Goal: Find specific page/section: Find specific page/section

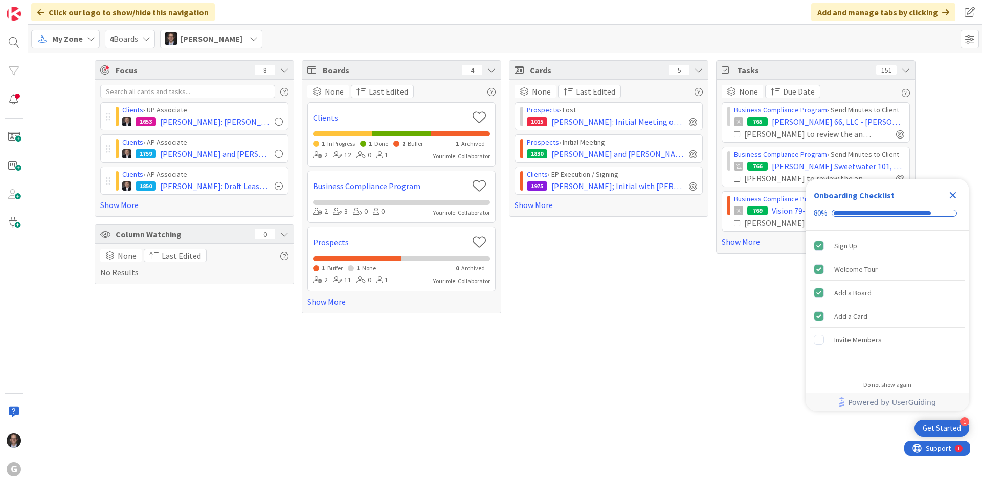
click at [73, 43] on span "My Zone" at bounding box center [67, 39] width 31 height 12
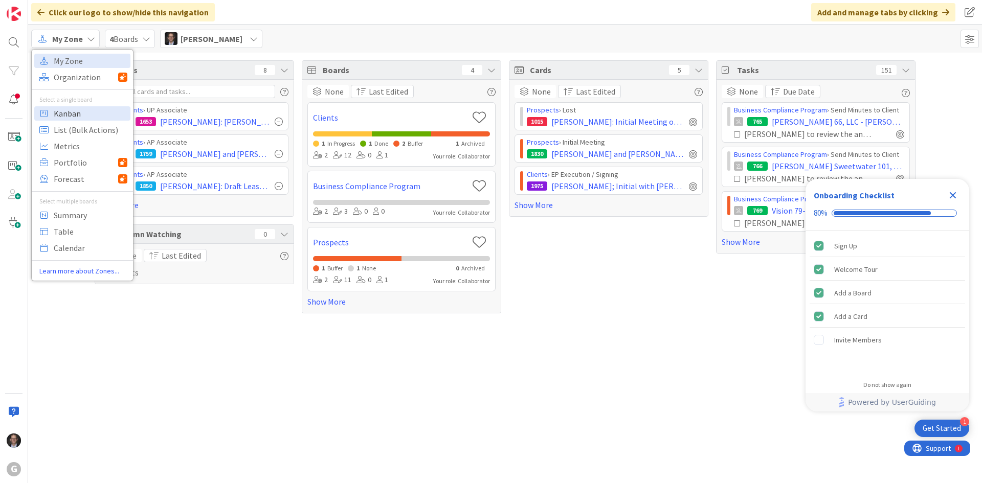
click at [70, 112] on span "Kanban" at bounding box center [91, 113] width 74 height 15
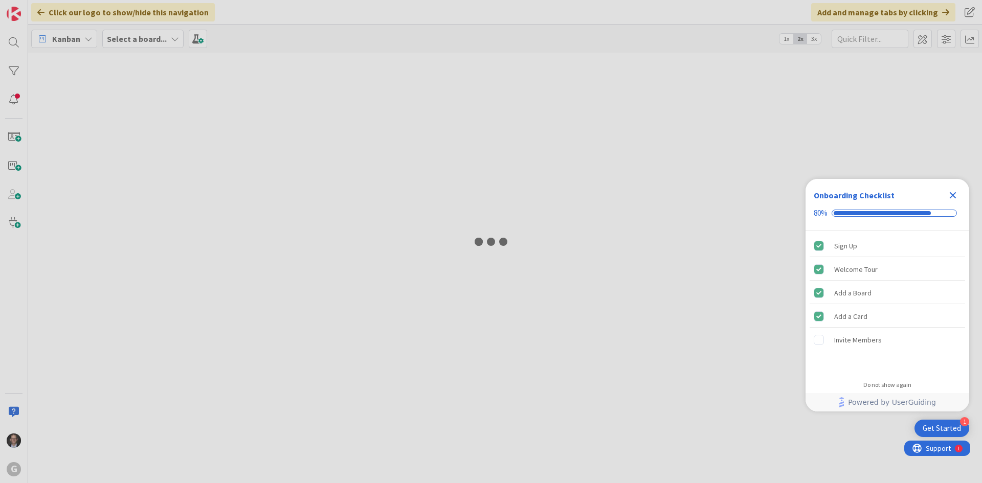
type input "[PERSON_NAME]"
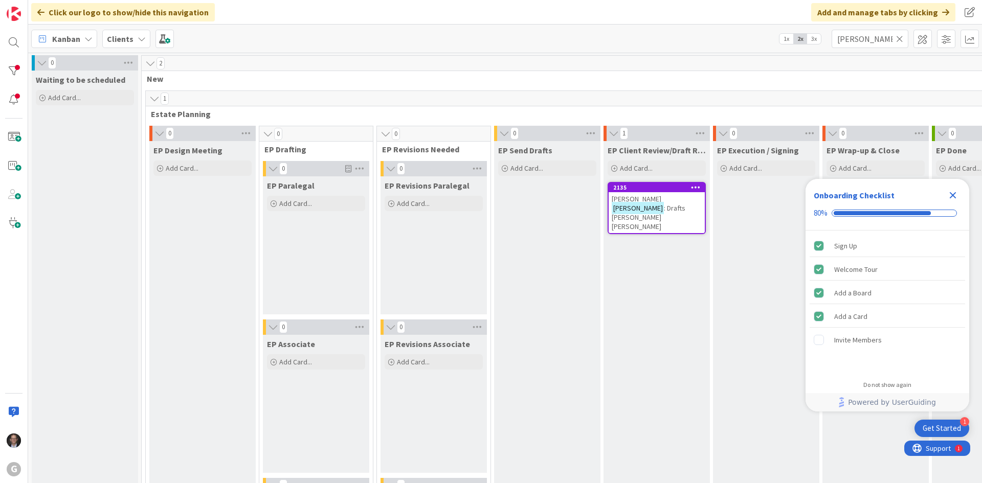
click at [953, 193] on icon "Close Checklist" at bounding box center [953, 195] width 12 height 12
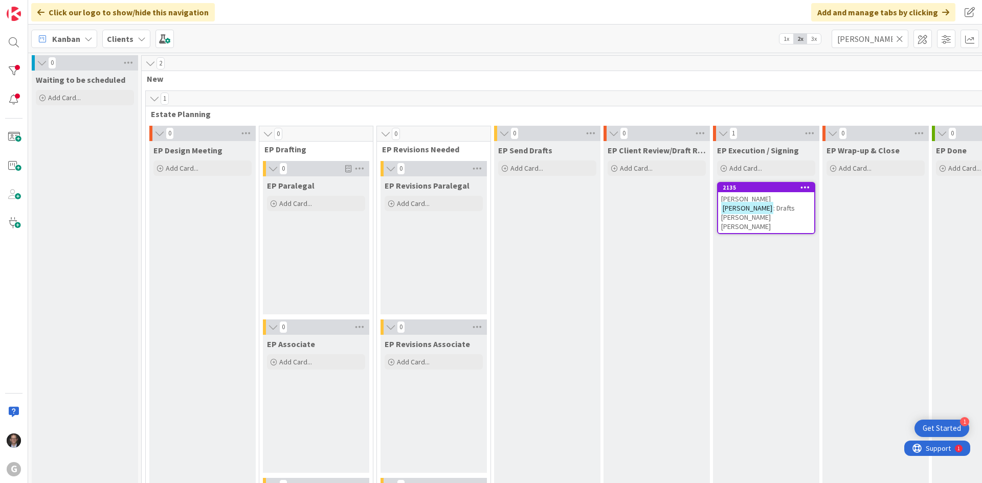
click at [765, 202] on span "[PERSON_NAME]" at bounding box center [746, 198] width 50 height 9
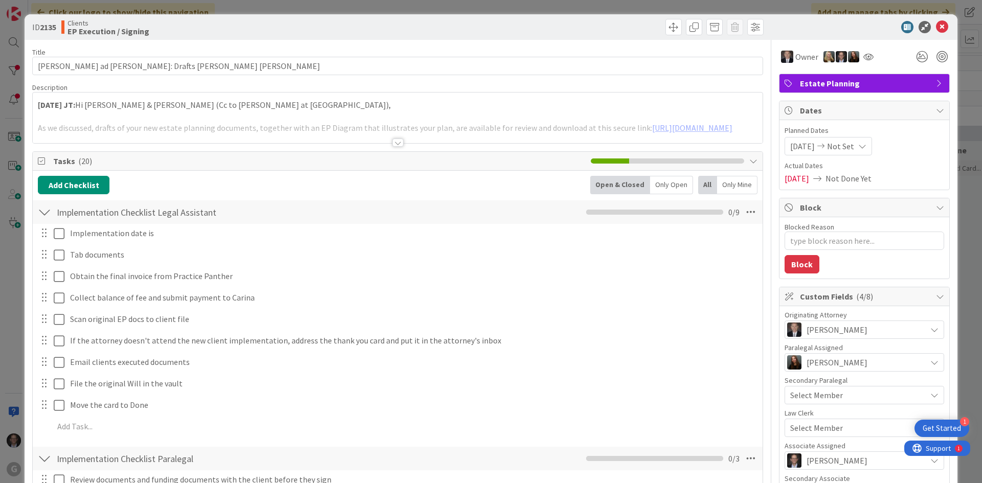
click at [394, 140] on div at bounding box center [397, 143] width 11 height 8
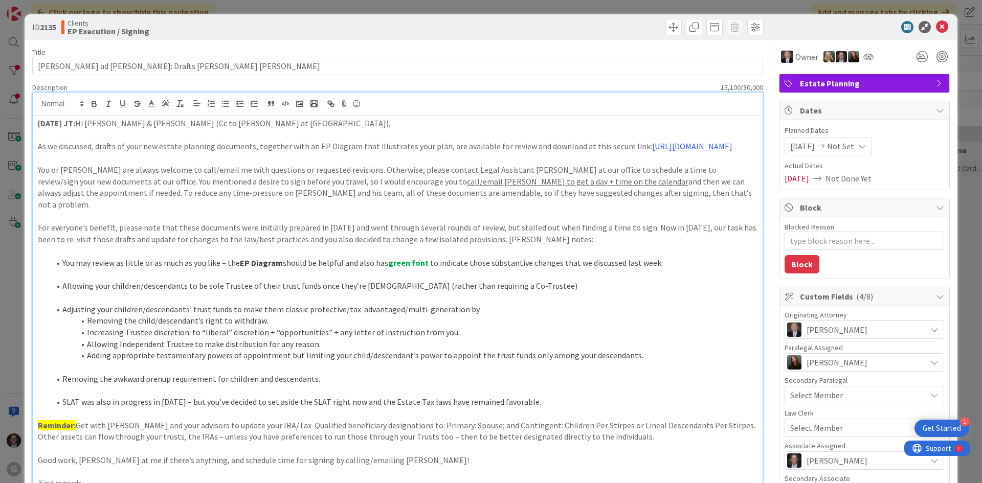
drag, startPoint x: 143, startPoint y: 188, endPoint x: 130, endPoint y: 192, distance: 13.4
click at [143, 188] on p "You or [PERSON_NAME] are always welcome to call/email me with questions or requ…" at bounding box center [398, 187] width 720 height 47
drag, startPoint x: 37, startPoint y: 124, endPoint x: 75, endPoint y: 114, distance: 38.7
click at [38, 125] on strong "[DATE] JT:" at bounding box center [56, 123] width 37 height 10
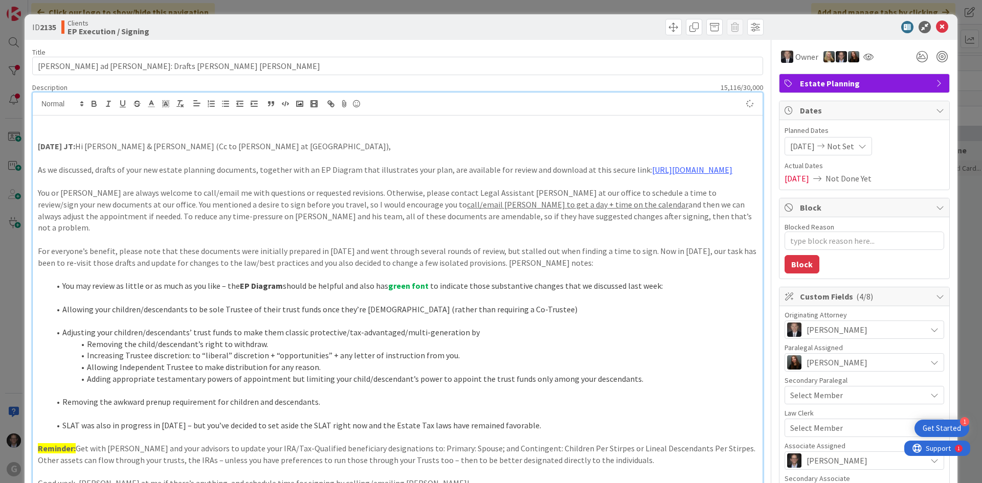
type textarea "x"
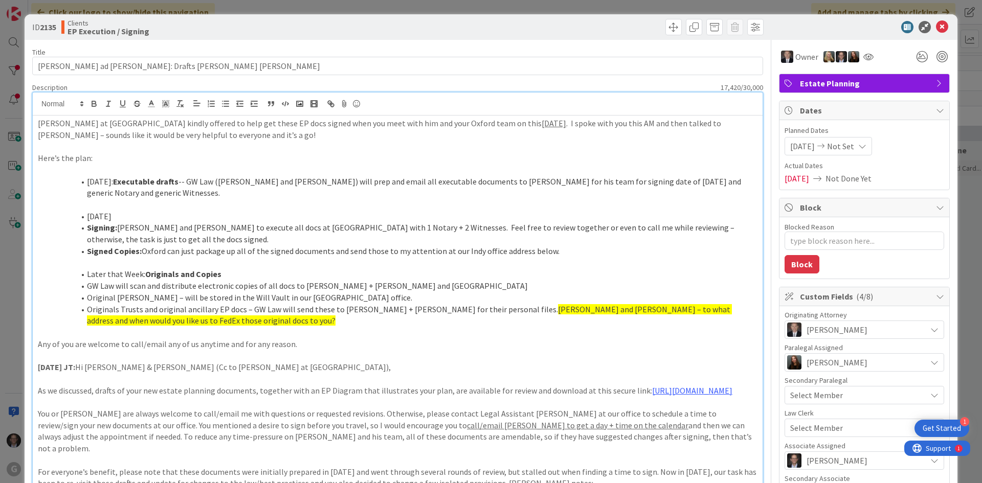
drag, startPoint x: 37, startPoint y: 122, endPoint x: 84, endPoint y: 123, distance: 46.6
click at [84, 123] on p "[DATE] JT: [PERSON_NAME] at [GEOGRAPHIC_DATA] kindly offered to help get these …" at bounding box center [398, 129] width 720 height 23
click at [97, 105] on icon "button" at bounding box center [94, 103] width 9 height 9
click at [87, 177] on li "[DATE]: Executable drafts -- GW Law ([PERSON_NAME] and [PERSON_NAME]) will prep…" at bounding box center [403, 187] width 707 height 23
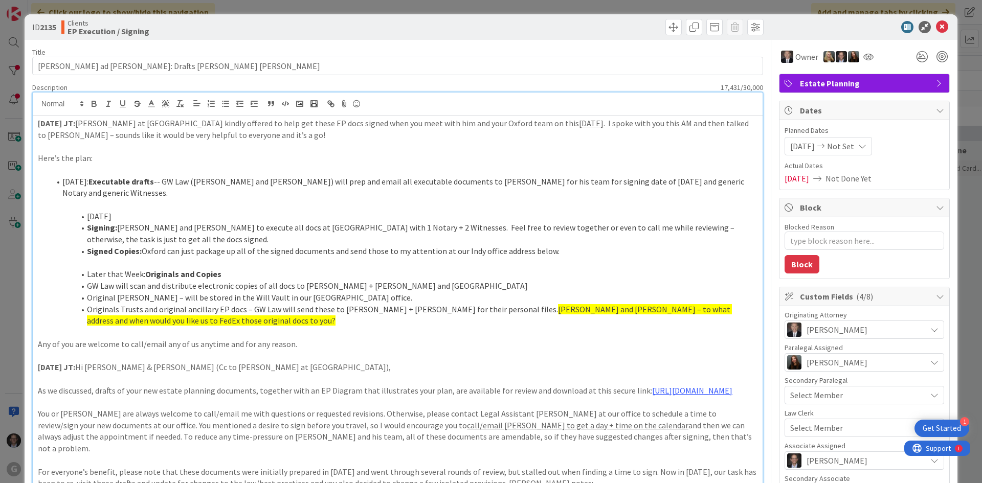
click at [88, 211] on li "[DATE]" at bounding box center [403, 217] width 707 height 12
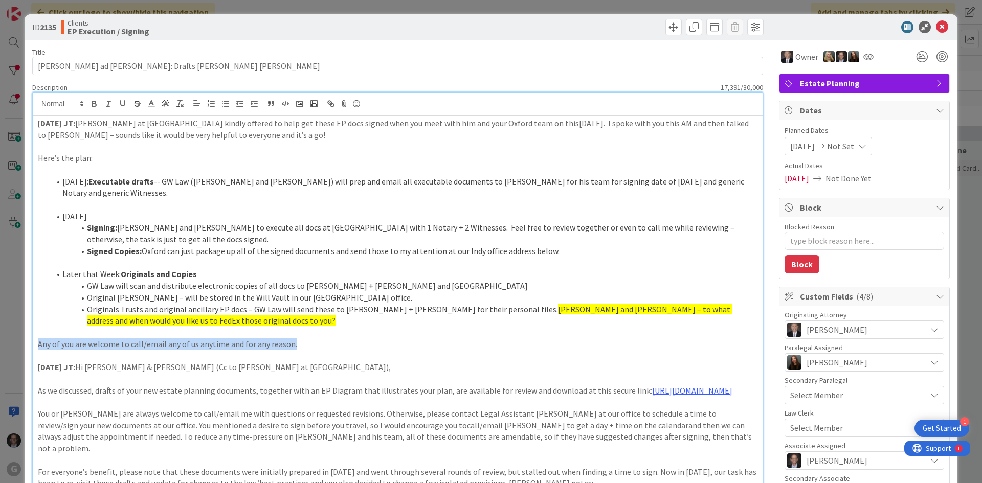
drag, startPoint x: 37, startPoint y: 336, endPoint x: 399, endPoint y: 334, distance: 362.7
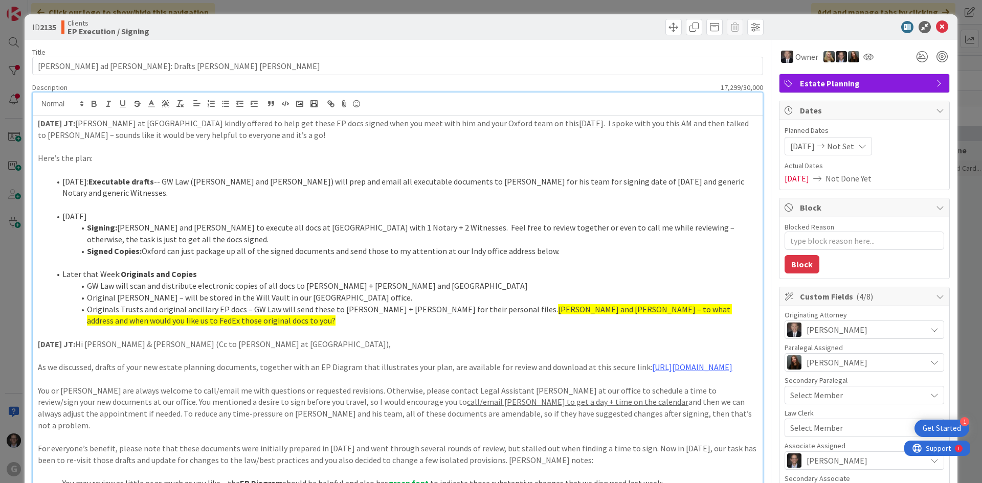
type textarea "x"
click at [937, 25] on icon at bounding box center [942, 27] width 12 height 12
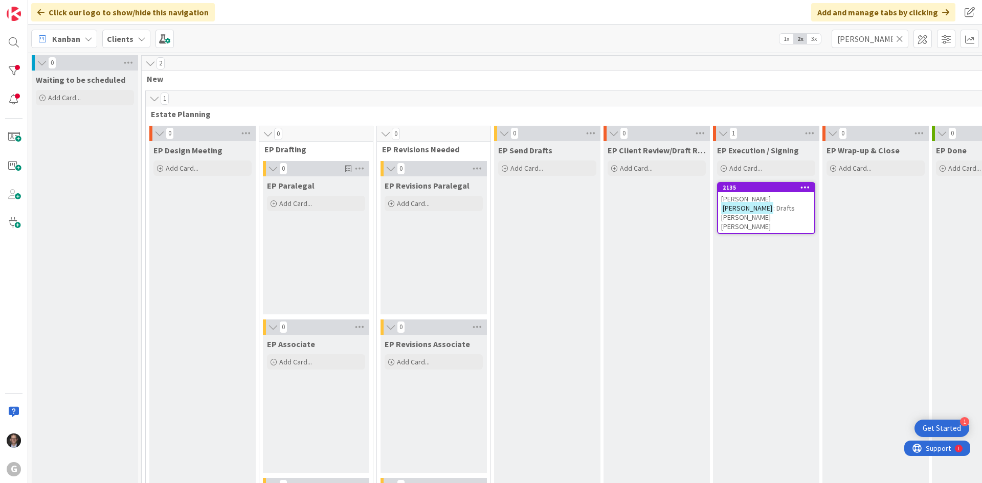
click at [898, 40] on icon at bounding box center [899, 38] width 7 height 9
click at [856, 37] on input "text" at bounding box center [870, 39] width 77 height 18
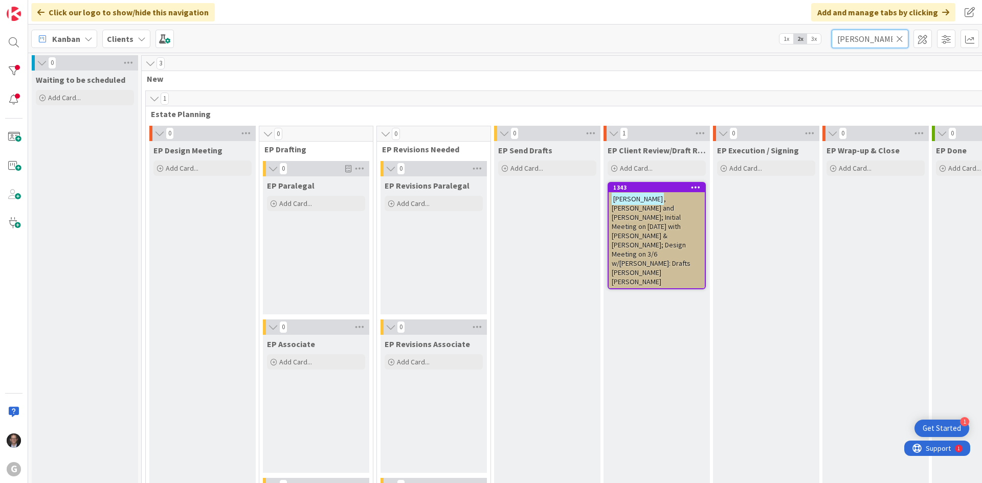
type input "[PERSON_NAME]"
click at [671, 214] on span ", [PERSON_NAME] and [PERSON_NAME]; Initial Meeting on [DATE] with [PERSON_NAME]…" at bounding box center [651, 240] width 79 height 92
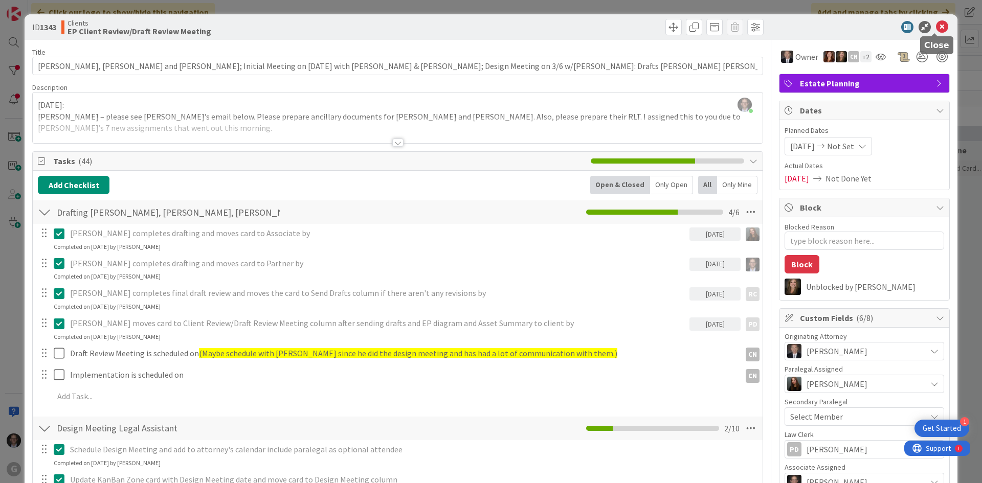
click at [936, 24] on icon at bounding box center [942, 27] width 12 height 12
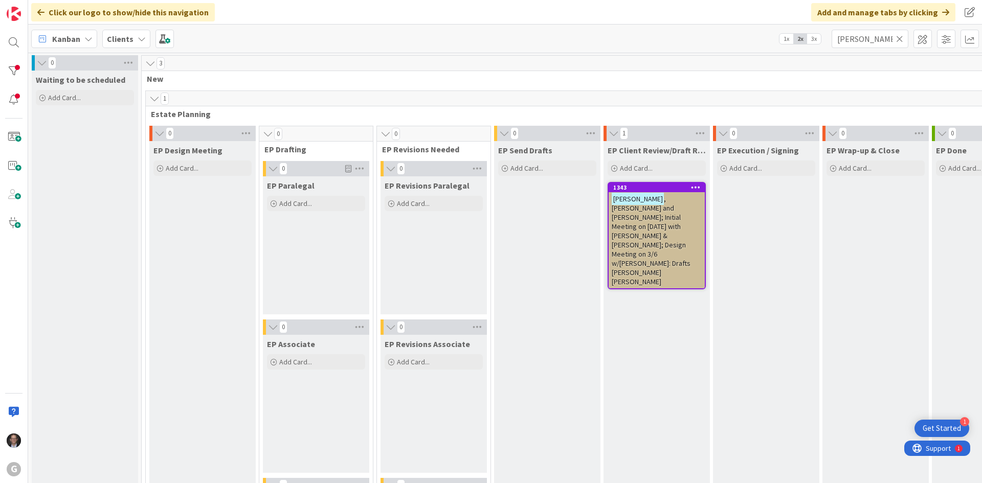
click at [626, 212] on span ", [PERSON_NAME] and [PERSON_NAME]; Initial Meeting on [DATE] with [PERSON_NAME]…" at bounding box center [651, 240] width 79 height 92
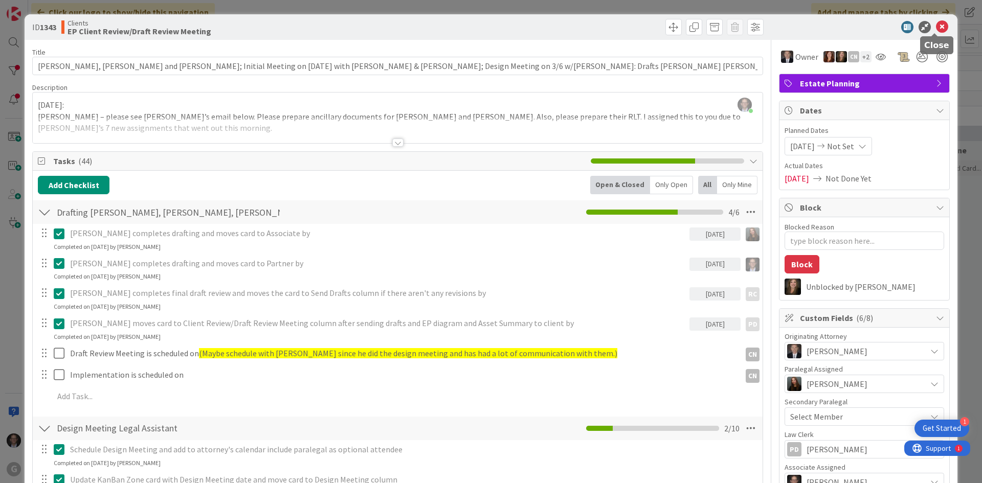
drag, startPoint x: 934, startPoint y: 25, endPoint x: 928, endPoint y: 30, distance: 7.7
click at [936, 25] on icon at bounding box center [942, 27] width 12 height 12
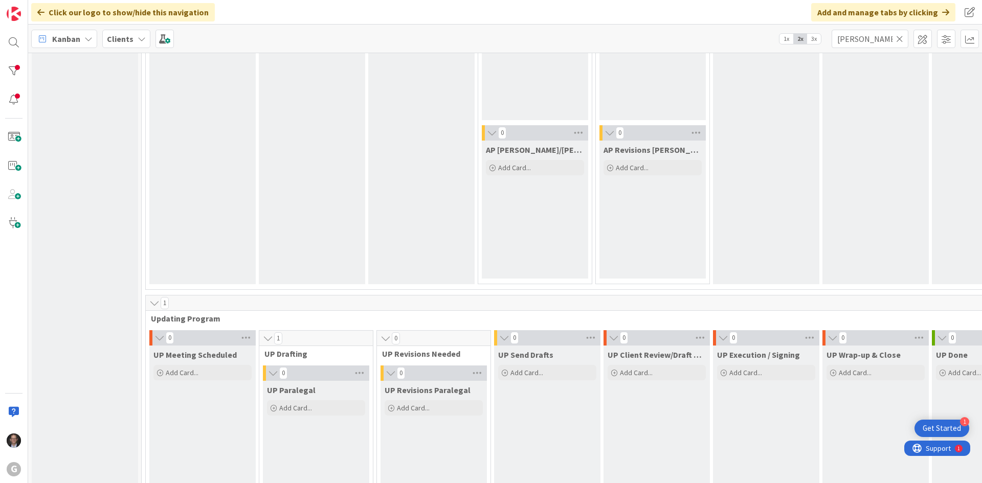
scroll to position [1586, 0]
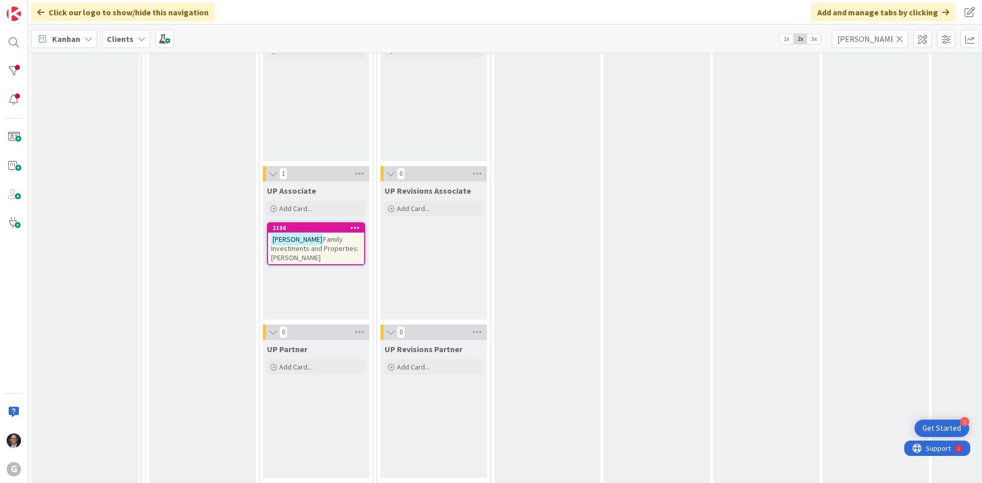
click at [338, 245] on span "Family Investments and Properties: [PERSON_NAME]" at bounding box center [314, 249] width 87 height 28
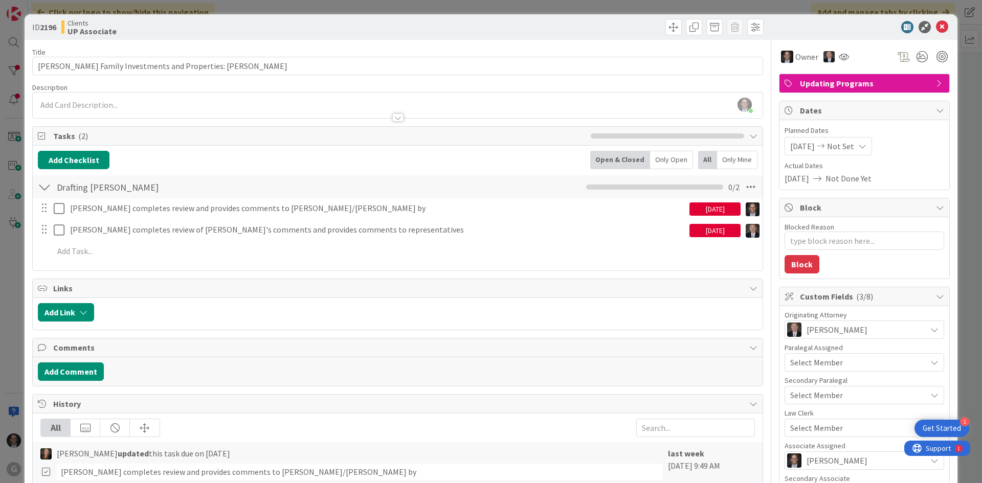
click at [76, 101] on div "[PERSON_NAME] just joined" at bounding box center [398, 106] width 730 height 26
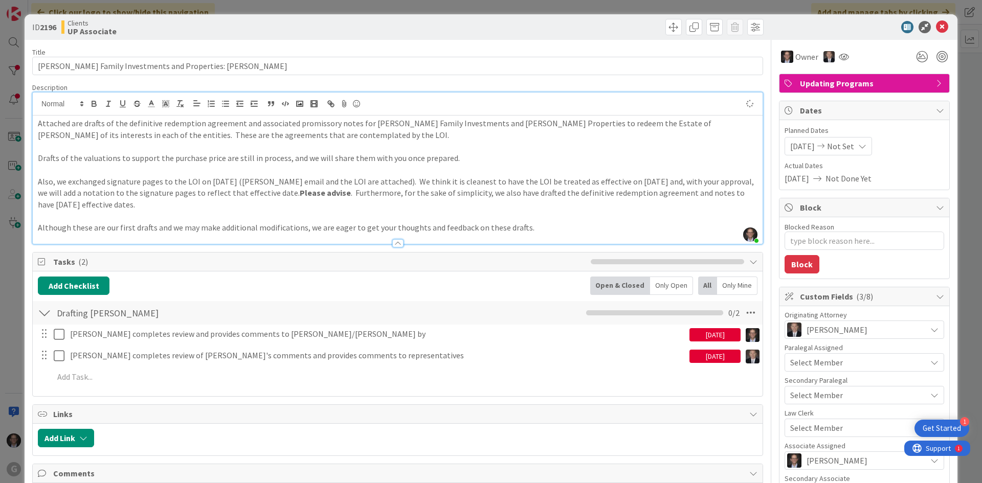
type textarea "x"
click at [37, 124] on div "Attached are drafts of the definitive redemption agreement and associated promi…" at bounding box center [398, 180] width 730 height 128
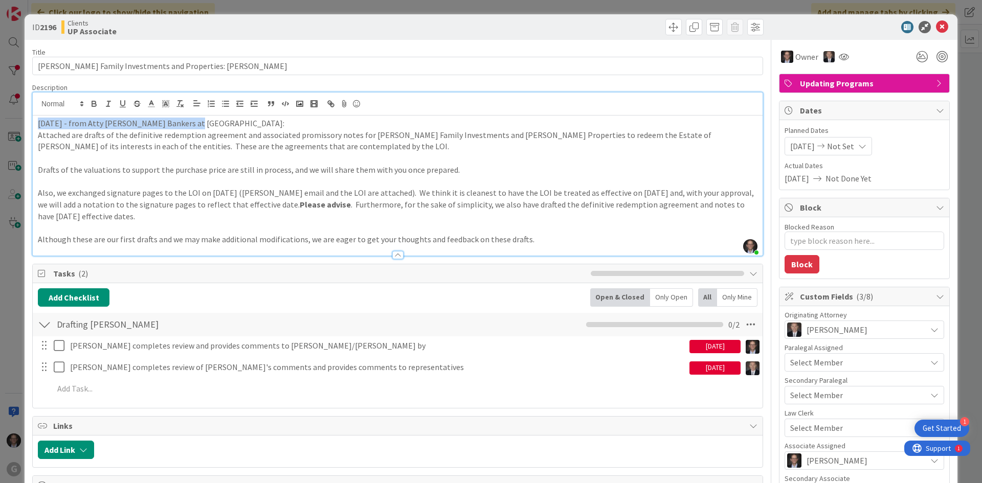
drag, startPoint x: 36, startPoint y: 123, endPoint x: 220, endPoint y: 119, distance: 184.7
click at [248, 119] on div "[DATE] - from Atty [PERSON_NAME] Bankers at [PERSON_NAME]: Attached are drafts …" at bounding box center [398, 186] width 730 height 140
drag, startPoint x: 94, startPoint y: 106, endPoint x: 85, endPoint y: 146, distance: 40.9
click at [94, 106] on icon "button" at bounding box center [94, 105] width 4 height 3
click at [81, 161] on p at bounding box center [398, 158] width 720 height 12
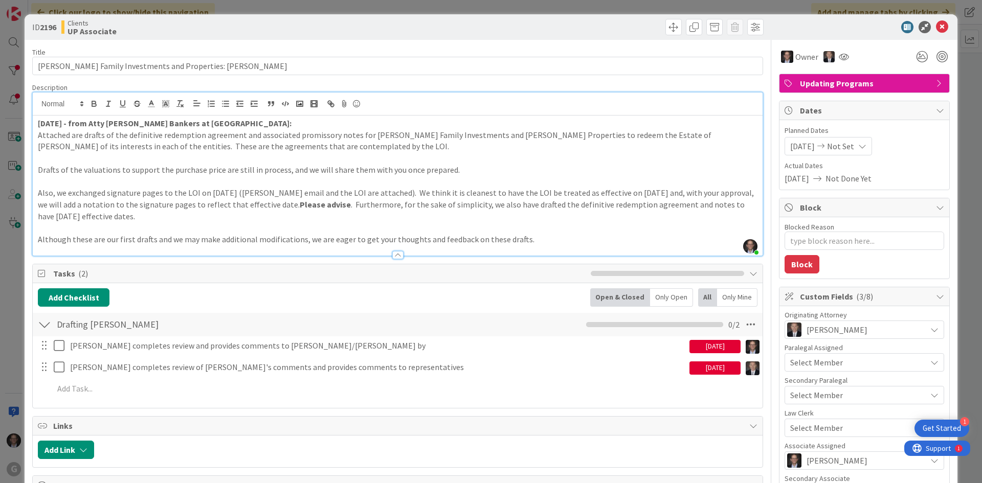
click at [37, 122] on div "[DATE] - from Atty [PERSON_NAME] Bankers at [PERSON_NAME]: Attached are drafts …" at bounding box center [398, 186] width 730 height 140
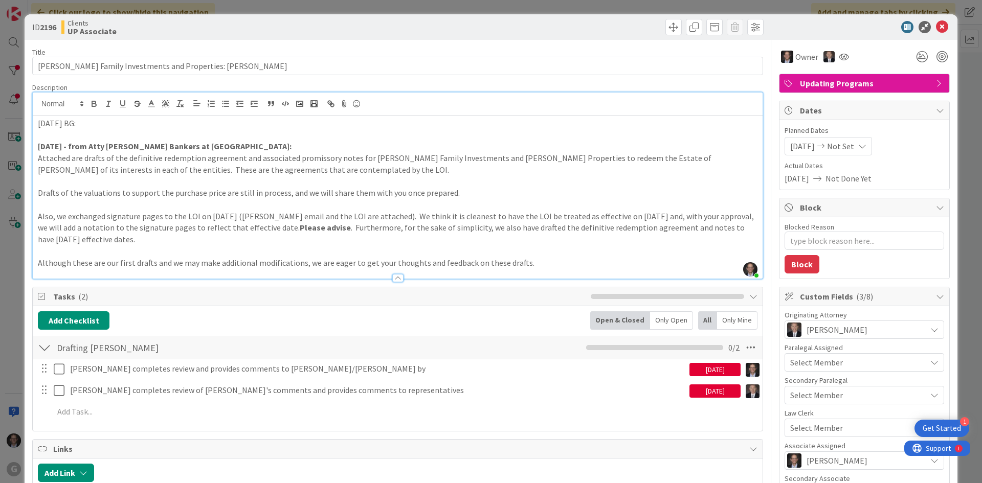
click at [93, 121] on p "[DATE] BG:" at bounding box center [398, 124] width 720 height 12
click at [82, 122] on span "review these for me and provide your comments." at bounding box center [160, 123] width 169 height 10
drag, startPoint x: 39, startPoint y: 121, endPoint x: 90, endPoint y: 110, distance: 52.3
click at [80, 122] on p "[DATE] BG: [PERSON_NAME] to review and provide BG with comments." at bounding box center [398, 124] width 720 height 12
click at [95, 104] on icon "button" at bounding box center [94, 105] width 4 height 3
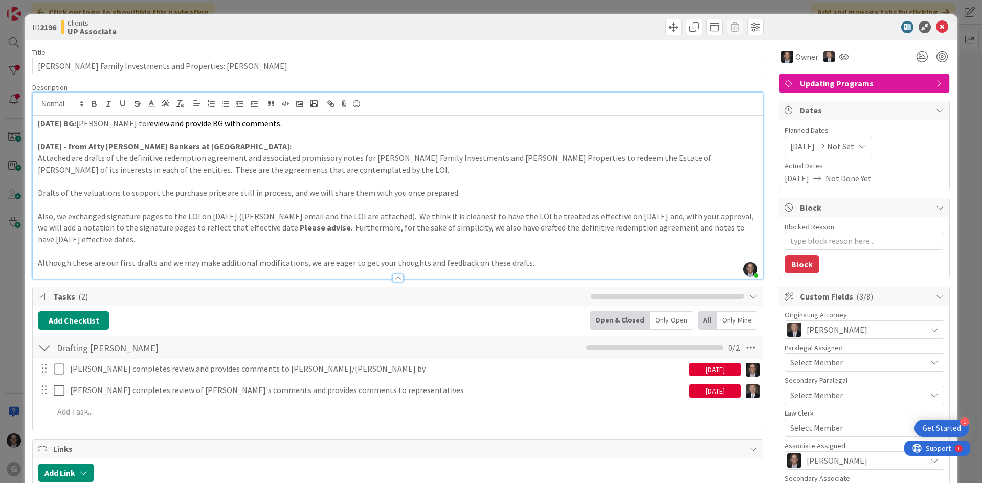
click at [66, 137] on p at bounding box center [398, 135] width 720 height 12
click at [37, 123] on div "[DATE] BG: [PERSON_NAME] to review and provide BG with comments. [DATE] - from …" at bounding box center [398, 197] width 730 height 163
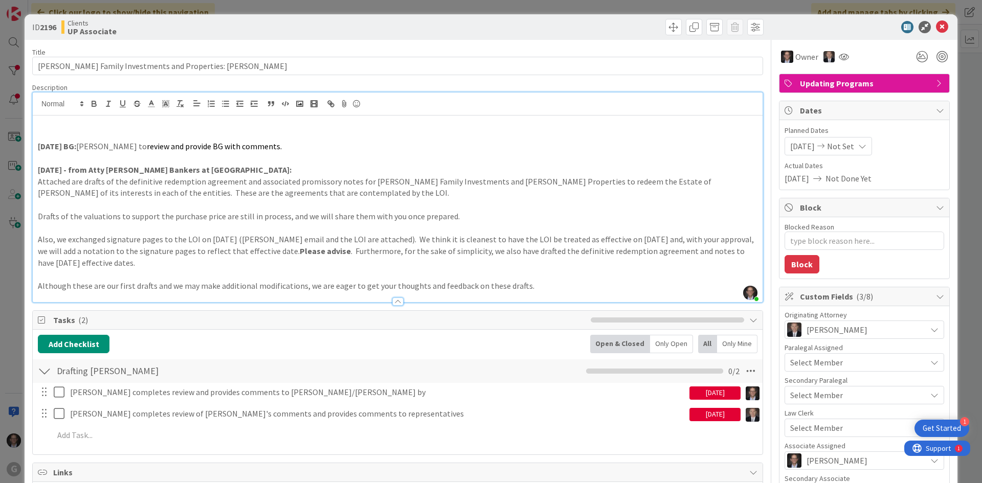
type textarea "x"
click at [56, 129] on p at bounding box center [398, 135] width 720 height 12
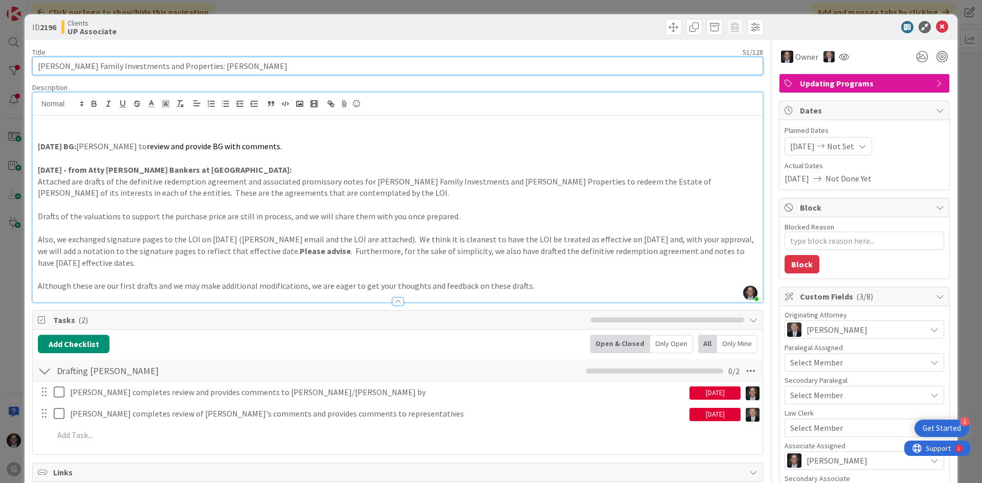
click at [225, 64] on input "[PERSON_NAME] Family Investments and Properties: [PERSON_NAME]" at bounding box center [397, 66] width 731 height 18
type input "[PERSON_NAME] Family Investments and Properties: [PERSON_NAME] 0"
type textarea "x"
type input "[PERSON_NAME] Family Investments and Properties: [PERSON_NAME]"
type textarea "x"
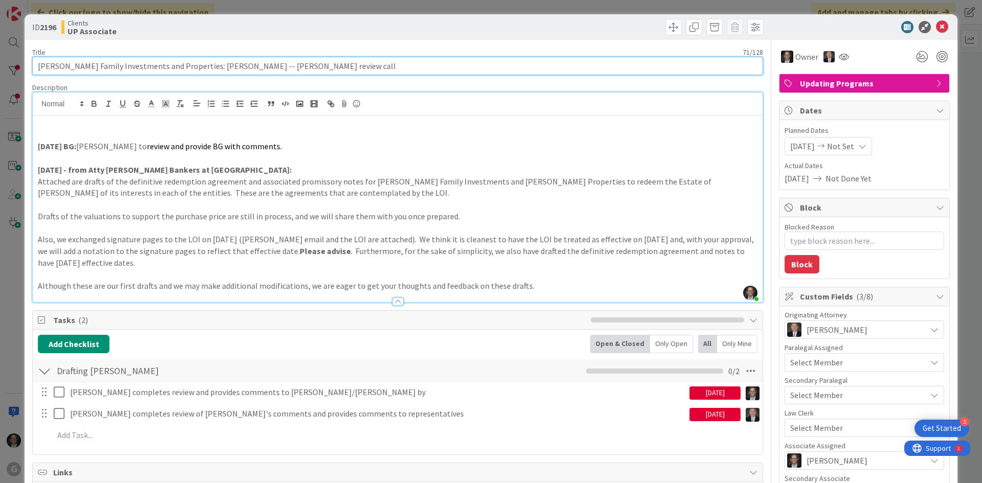
type input "[PERSON_NAME] Family Investments and Properties: [PERSON_NAME] -- [PERSON_NAME]…"
type textarea "x"
type input "[PERSON_NAME] Family Investments and Properties: [PERSON_NAME] -- [PERSON_NAME]…"
type textarea "x"
type input "[PERSON_NAME] Family Investments and Properties: [PERSON_NAME] -- [PERSON_NAME]…"
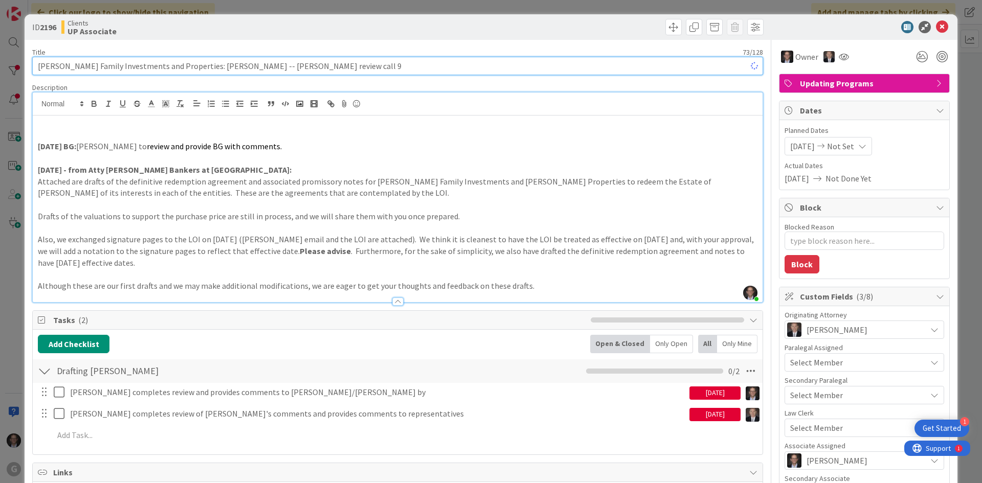
type textarea "x"
type input "[PERSON_NAME] Family Investments and Properties: [PERSON_NAME] -- [PERSON_NAME]…"
type textarea "x"
type input "[PERSON_NAME] Family Investments and Properties: [PERSON_NAME] -- [PERSON_NAME]…"
type textarea "x"
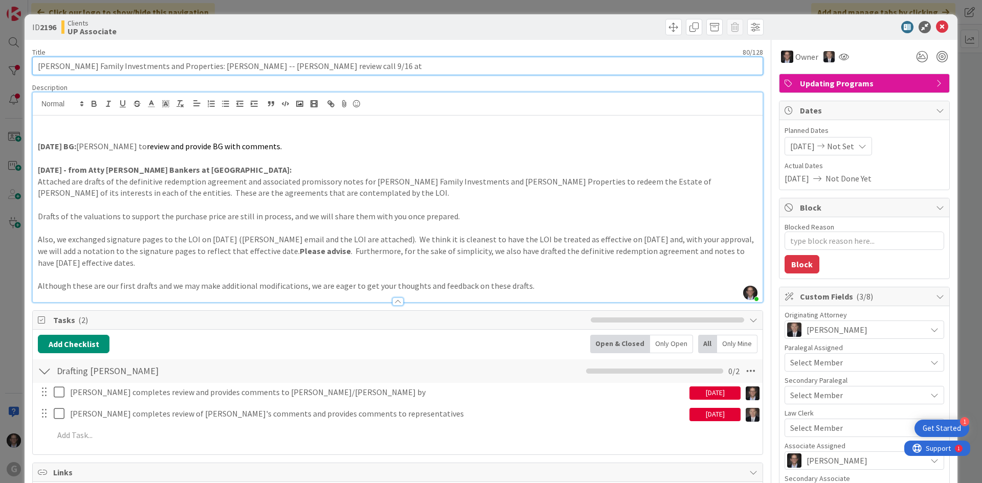
type input "[PERSON_NAME] Family Investments and Properties: [PERSON_NAME] -- [PERSON_NAME]…"
type textarea "x"
type input "[PERSON_NAME] Family Investments and Properties: [PERSON_NAME] -- [PERSON_NAME]…"
type textarea "x"
type input "[PERSON_NAME] Family Investments and Properties: [PERSON_NAME] -- [PERSON_NAME]…"
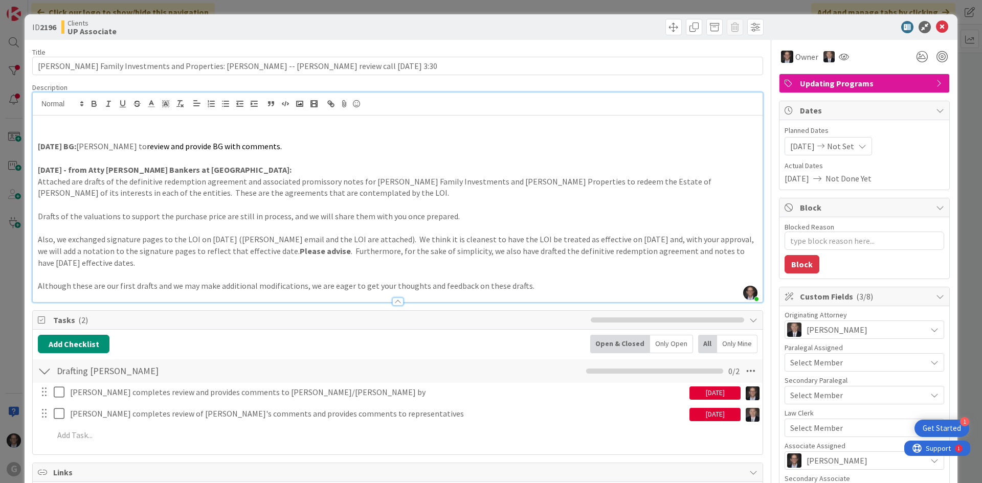
click at [87, 134] on p at bounding box center [398, 135] width 720 height 12
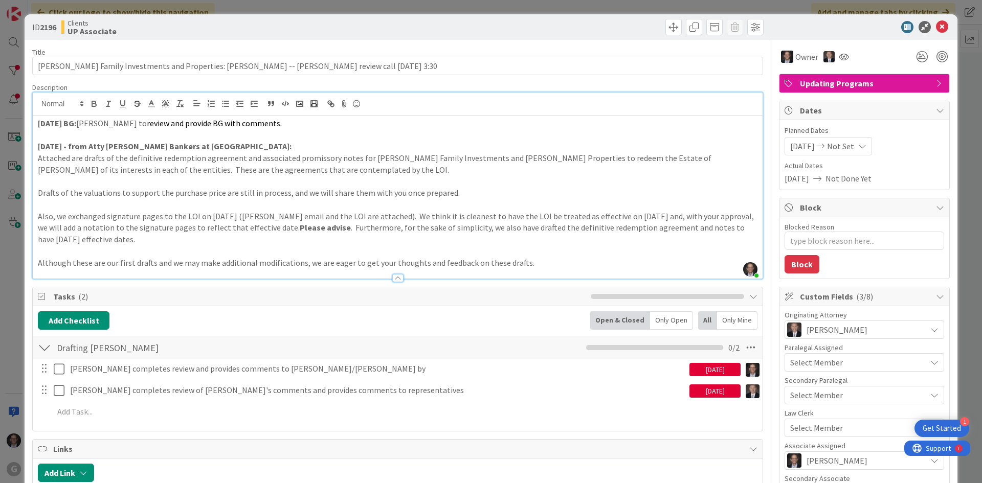
type textarea "x"
click at [936, 28] on icon at bounding box center [942, 27] width 12 height 12
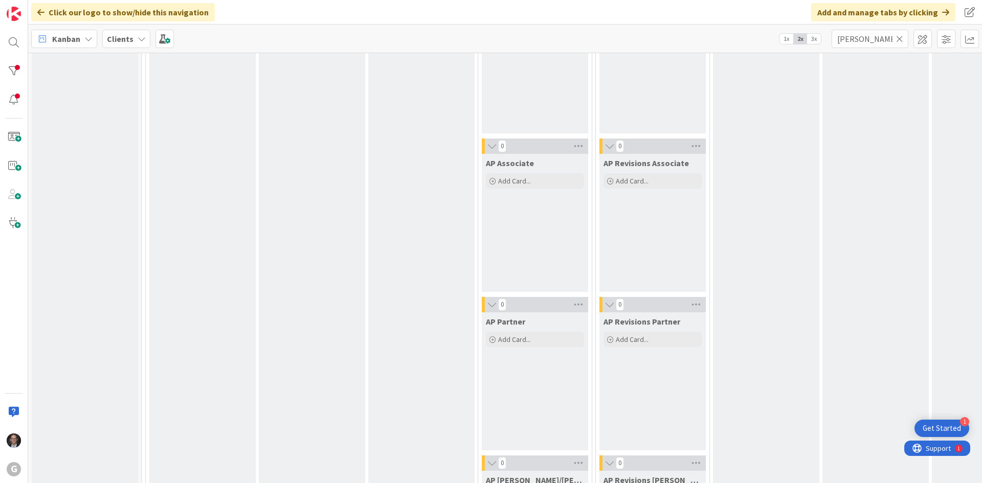
scroll to position [818, 0]
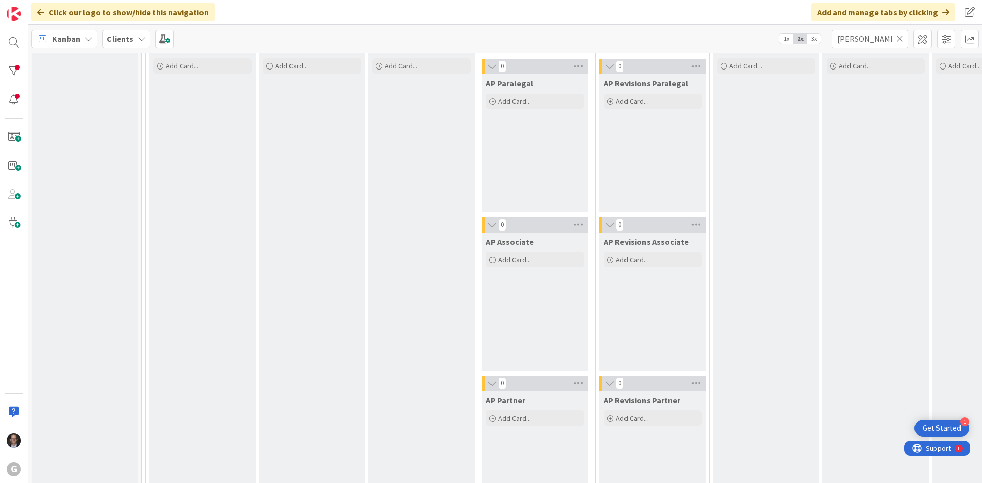
click at [900, 34] on icon at bounding box center [899, 38] width 7 height 9
click at [873, 38] on input "text" at bounding box center [870, 39] width 77 height 18
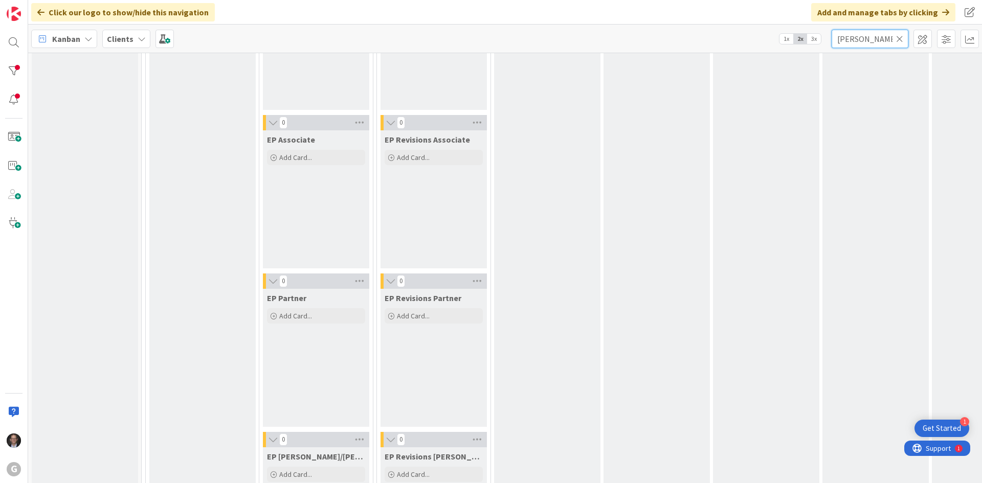
scroll to position [0, 0]
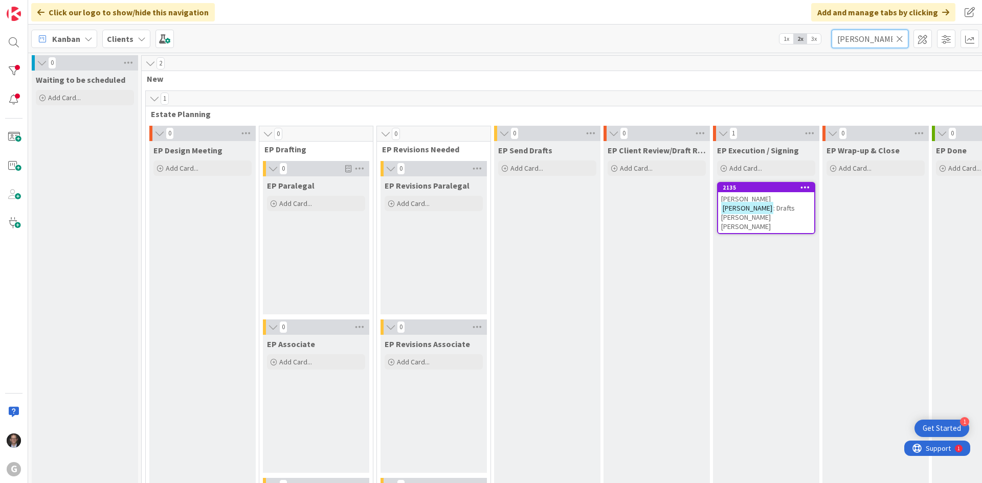
type input "[PERSON_NAME]"
click at [762, 208] on span ": Drafts [PERSON_NAME] [PERSON_NAME]" at bounding box center [758, 218] width 74 height 28
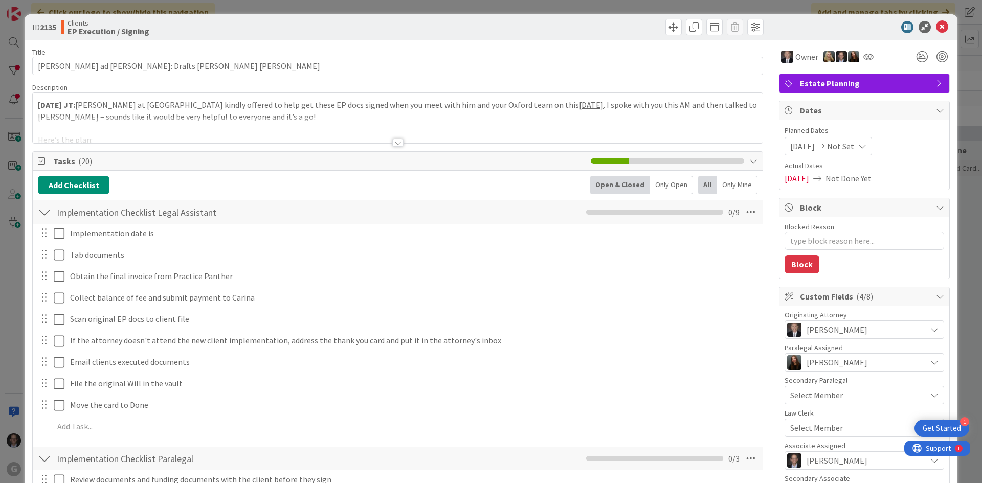
click at [37, 105] on div "[DATE] JT: [PERSON_NAME] at [GEOGRAPHIC_DATA] kindly offered to help get these …" at bounding box center [398, 118] width 730 height 51
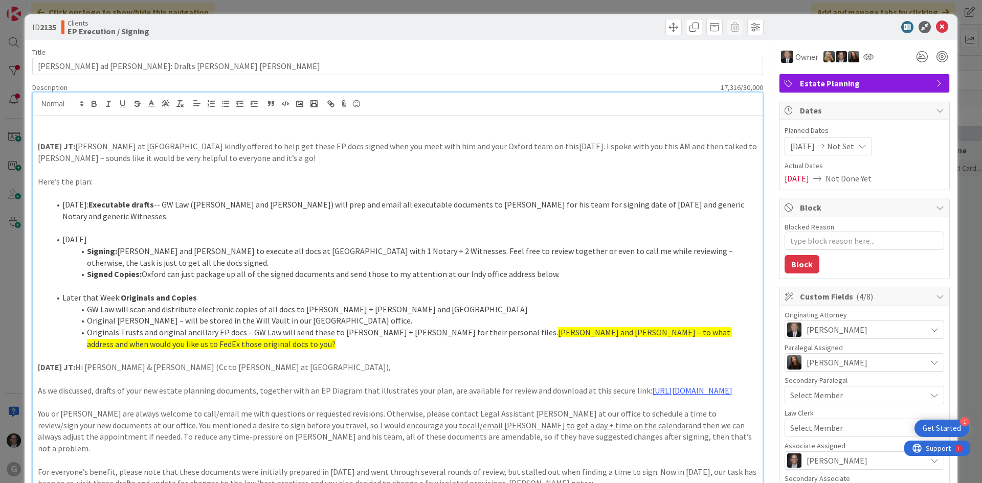
paste div
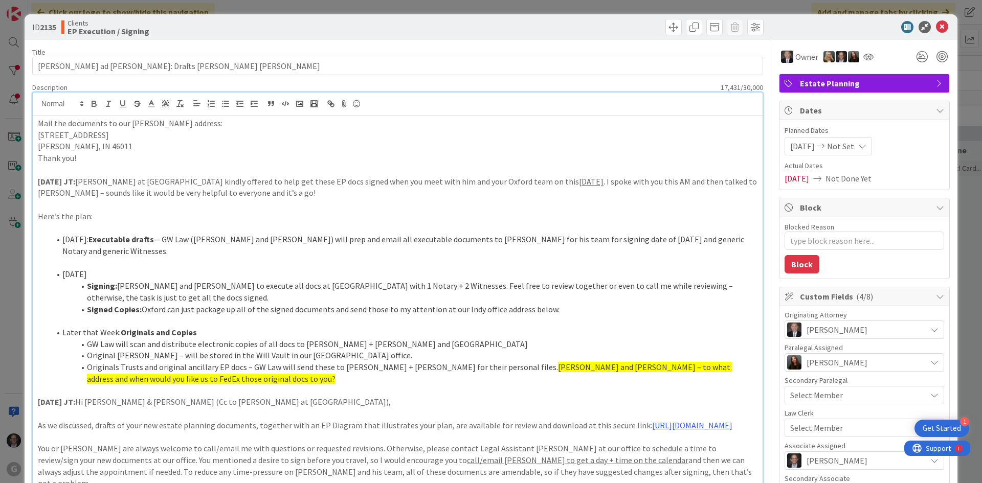
click at [38, 120] on p "Mail the documents to our [PERSON_NAME] address:" at bounding box center [398, 124] width 720 height 12
type textarea "x"
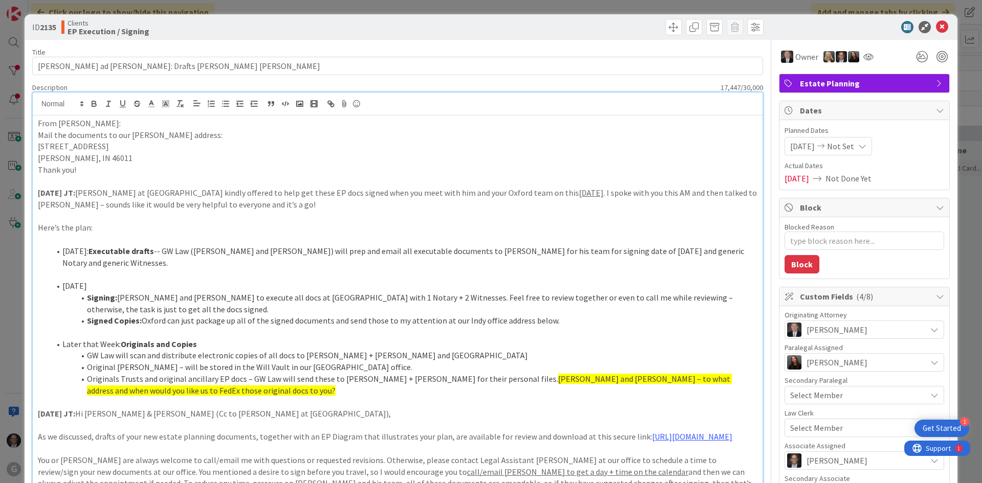
drag, startPoint x: 36, startPoint y: 123, endPoint x: 128, endPoint y: 165, distance: 101.9
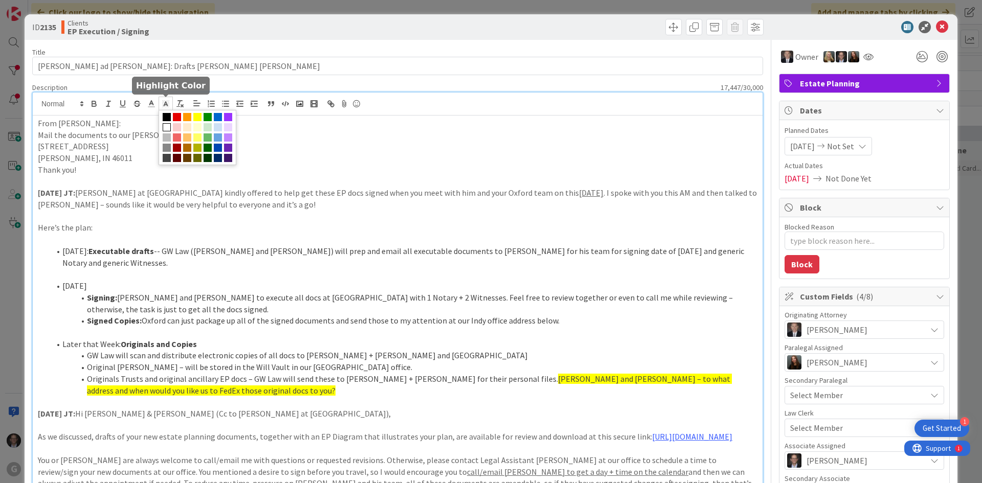
click at [167, 106] on icon at bounding box center [165, 103] width 9 height 9
click at [195, 116] on span at bounding box center [197, 117] width 8 height 8
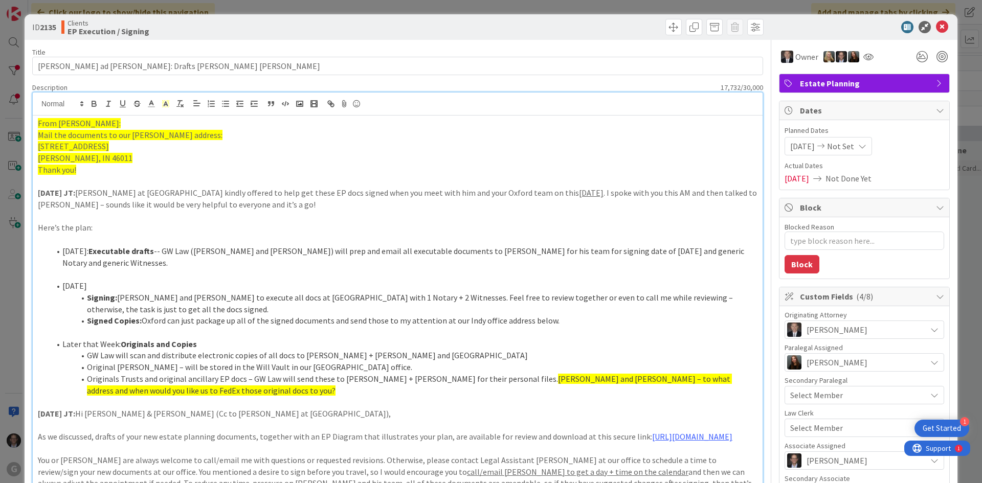
click at [167, 162] on p "[PERSON_NAME], IN 46011" at bounding box center [398, 158] width 720 height 12
type textarea "x"
click at [936, 26] on icon at bounding box center [942, 27] width 12 height 12
